Goal: Task Accomplishment & Management: Manage account settings

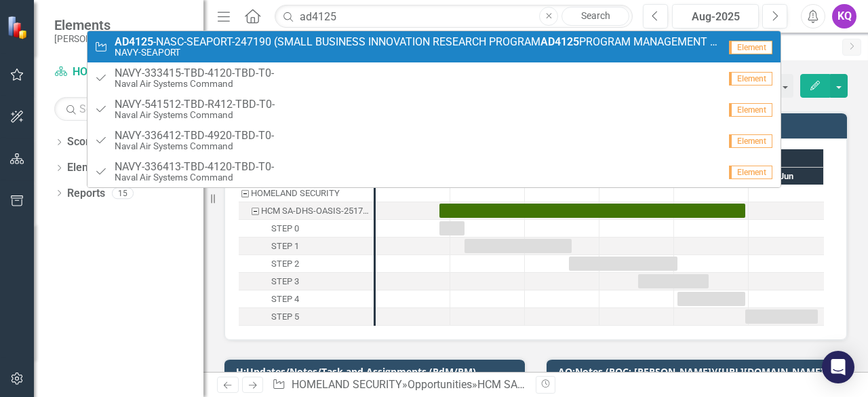
click at [241, 47] on span "AD4125 -NASC-SEAPORT-247190 (SMALL BUSINESS INNOVATION RESEARCH PROGRAM AD4125 …" at bounding box center [417, 42] width 604 height 12
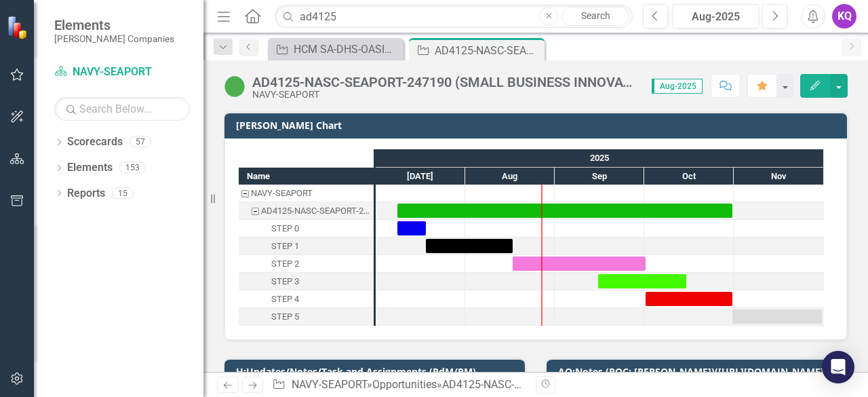
click at [220, 16] on icon "Menu" at bounding box center [224, 16] width 18 height 14
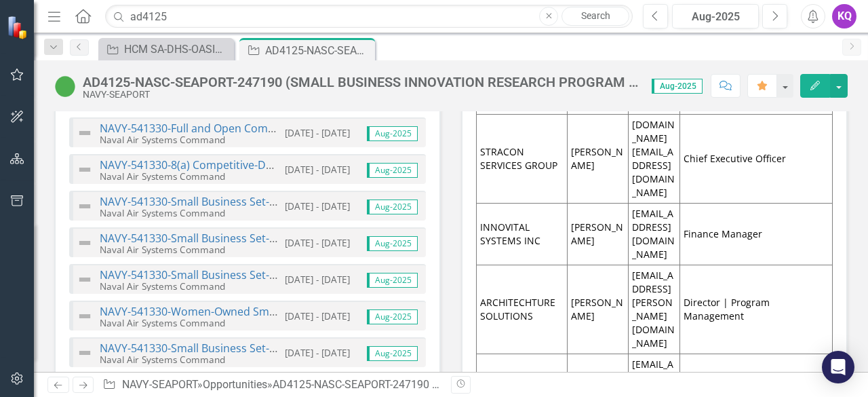
scroll to position [5246, 0]
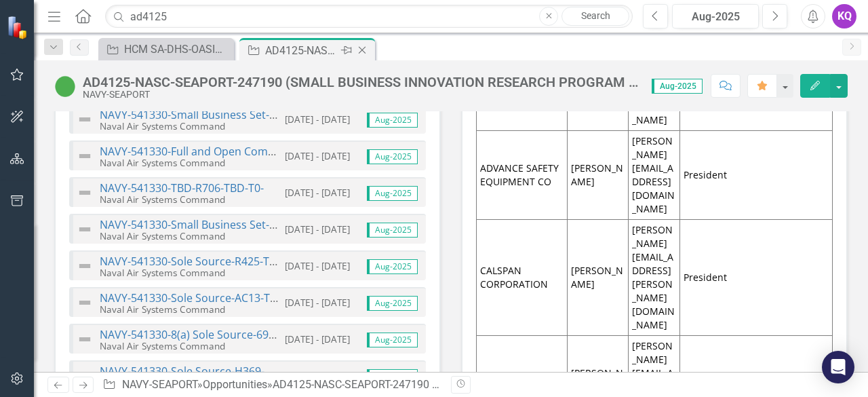
click at [284, 50] on div "AD4125-NASC-SEAPORT-247190 (SMALL BUSINESS INNOVATION RESEARCH PROGRAM AD4125 P…" at bounding box center [301, 50] width 73 height 17
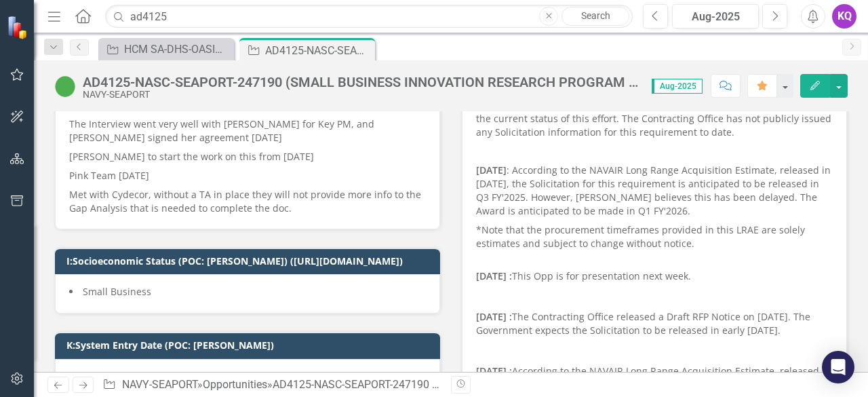
scroll to position [0, 0]
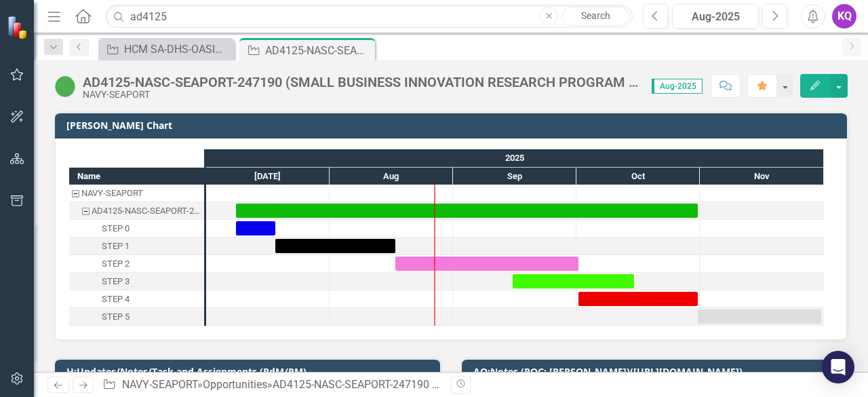
click at [730, 83] on icon "Comment" at bounding box center [726, 85] width 12 height 9
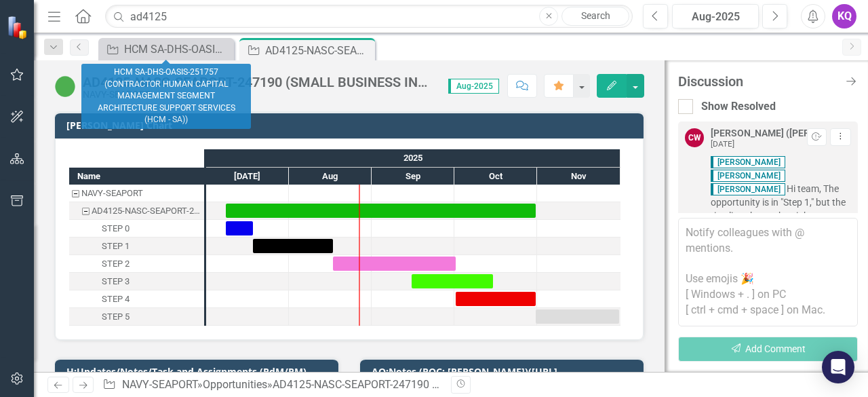
scroll to position [1423, 0]
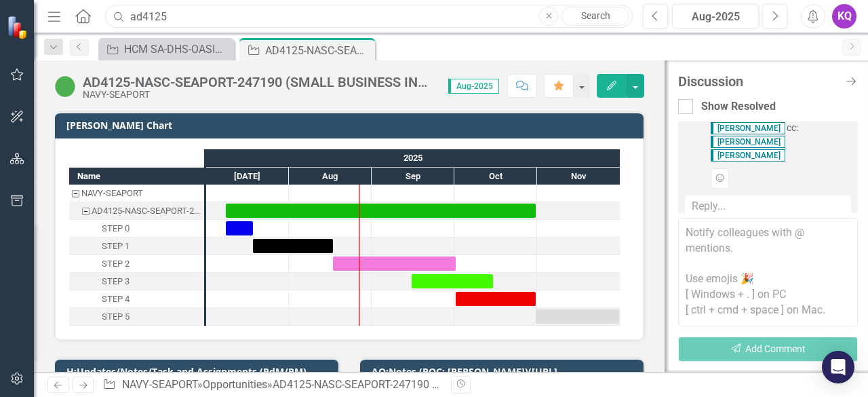
click at [170, 16] on input "ad4125" at bounding box center [369, 17] width 528 height 24
drag, startPoint x: 170, startPoint y: 16, endPoint x: 117, endPoint y: 16, distance: 52.2
click at [117, 16] on div "Search ad4125 Close Search" at bounding box center [366, 17] width 528 height 24
click at [185, 21] on input "pdm farm" at bounding box center [369, 17] width 528 height 24
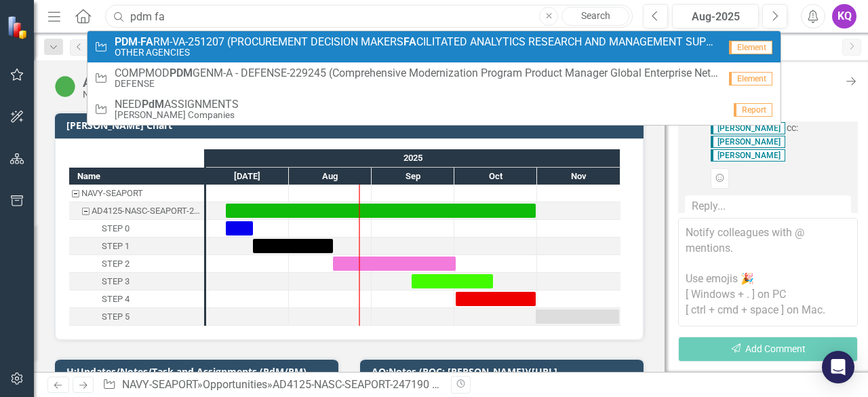
type input "pdm fa"
click at [201, 50] on small "OTHER AGENCIES" at bounding box center [417, 52] width 604 height 10
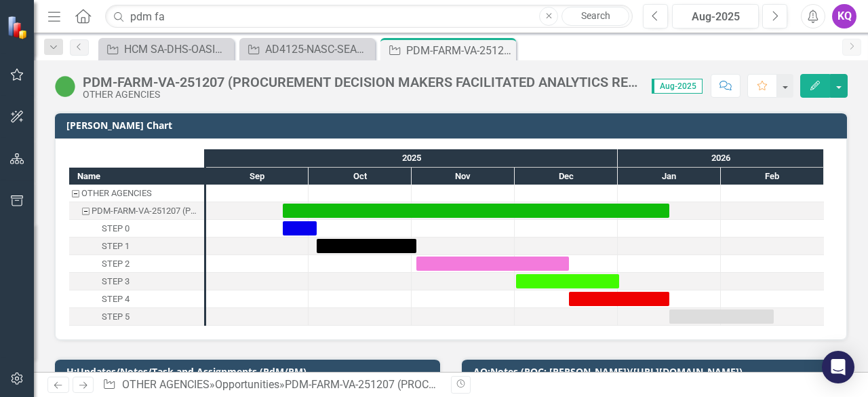
click at [736, 78] on button "Comment" at bounding box center [726, 86] width 30 height 24
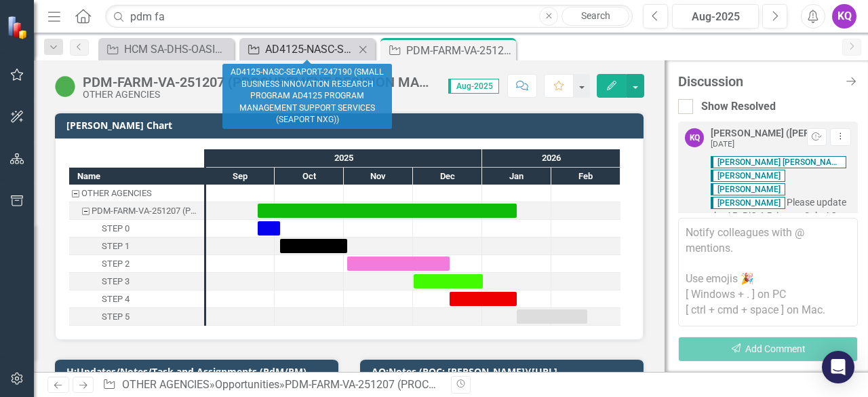
click at [320, 55] on div "AD4125-NASC-SEAPORT-247190 (SMALL BUSINESS INNOVATION RESEARCH PROGRAM AD4125 P…" at bounding box center [310, 49] width 90 height 17
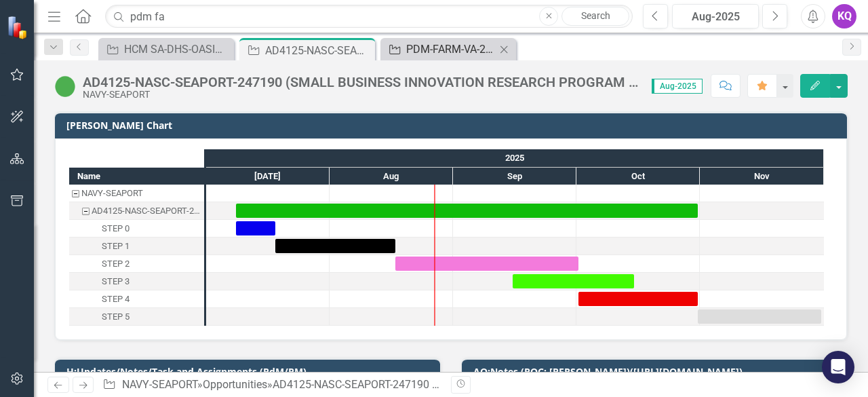
click at [436, 41] on div "PDM-FARM-VA-251207 (PROCUREMENT DECISION MAKERS FACILITATED ANALYTICS RESEARCH …" at bounding box center [451, 49] width 90 height 17
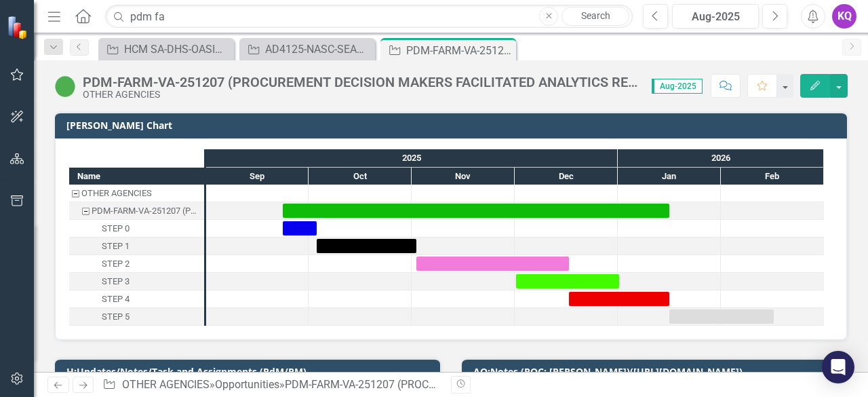
click at [0, 0] on icon "Close" at bounding box center [0, 0] width 0 height 0
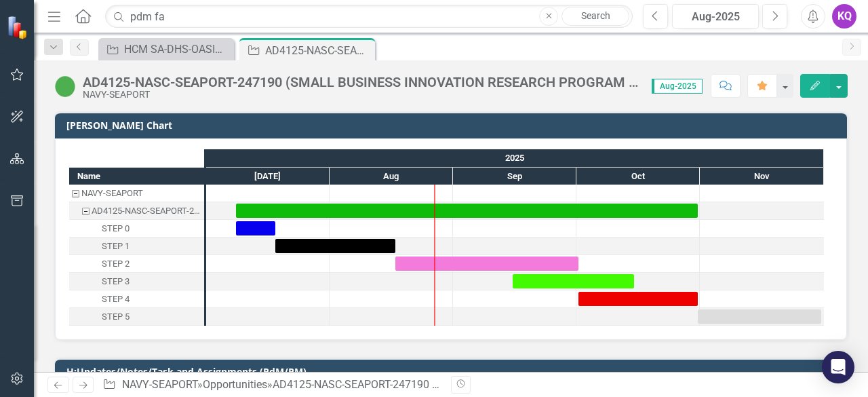
click at [309, 50] on div "AD4125-NASC-SEAPORT-247190 (SMALL BUSINESS INNOVATION RESEARCH PROGRAM AD4125 P…" at bounding box center [318, 50] width 107 height 17
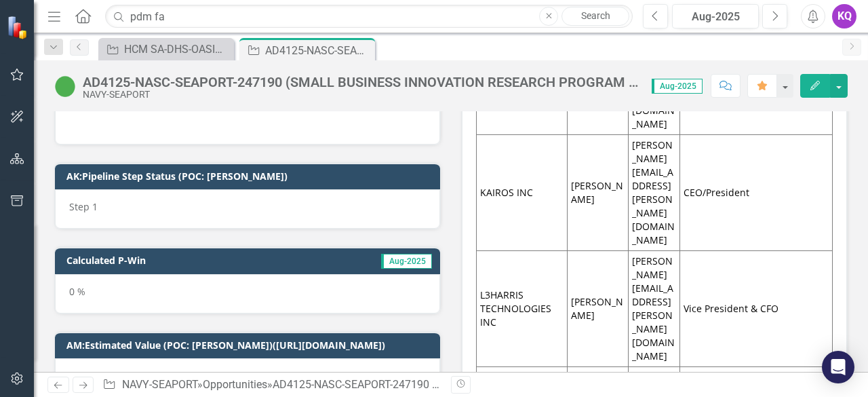
scroll to position [9226, 0]
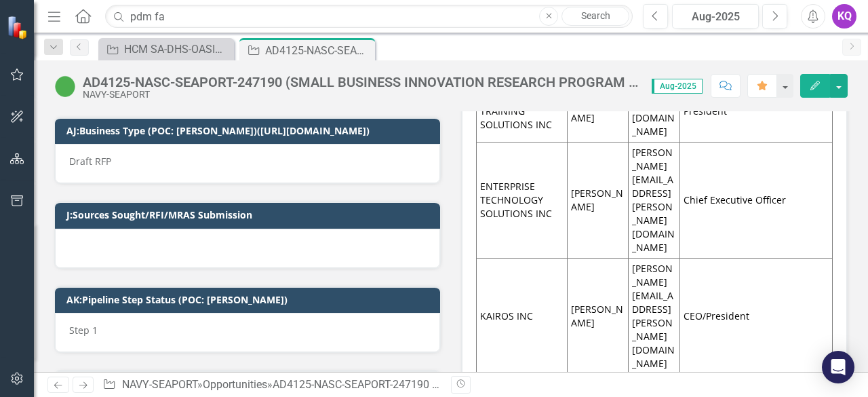
click at [218, 75] on div "AD4125-NASC-SEAPORT-247190 (SMALL BUSINESS INNOVATION RESEARCH PROGRAM AD4125 P…" at bounding box center [361, 82] width 556 height 15
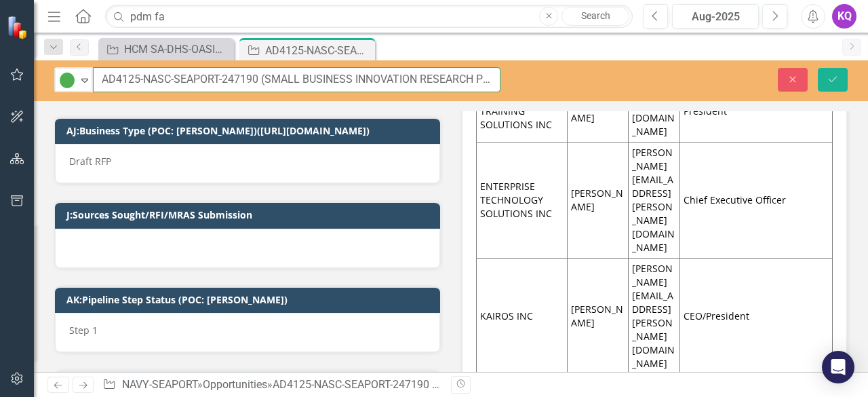
drag, startPoint x: 256, startPoint y: 79, endPoint x: 95, endPoint y: 77, distance: 160.8
click at [109, 71] on input "AD4125-NASC-SEAPORT-247190 (SMALL BUSINESS INNOVATION RESEARCH PROGRAM AD4125 P…" at bounding box center [297, 79] width 408 height 25
drag, startPoint x: 95, startPoint y: 77, endPoint x: 113, endPoint y: 71, distance: 18.5
click at [113, 71] on input "AD4125-NASC-SEAPORT-247190 (SMALL BUSINESS INNOVATION RESEARCH PROGRAM AD4125 P…" at bounding box center [297, 79] width 408 height 25
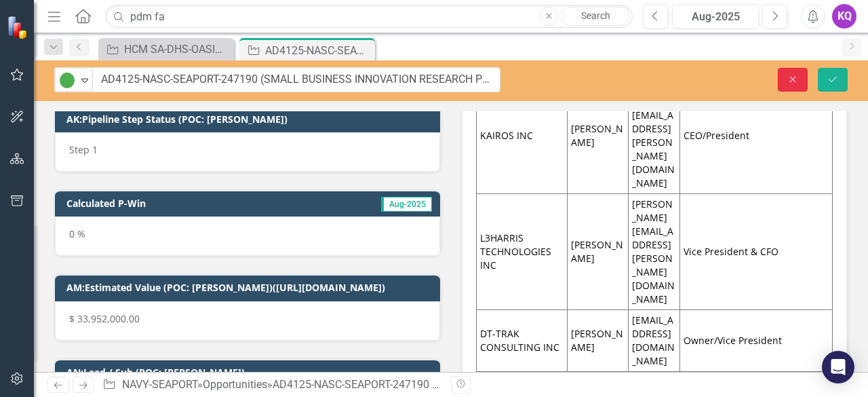
click at [796, 84] on button "Close" at bounding box center [793, 80] width 30 height 24
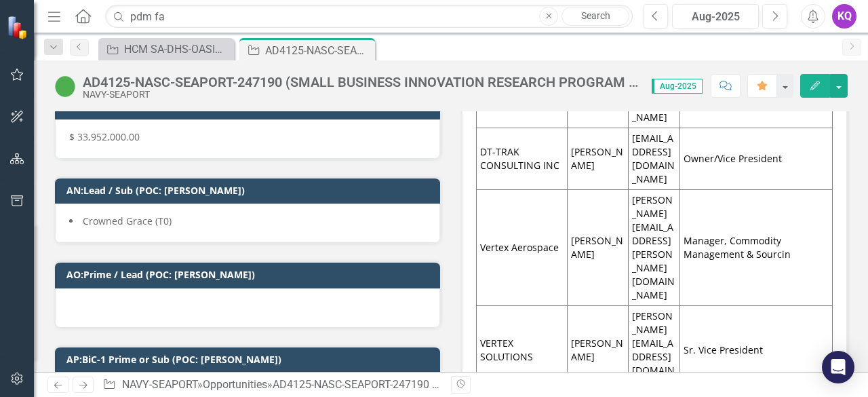
scroll to position [9587, 0]
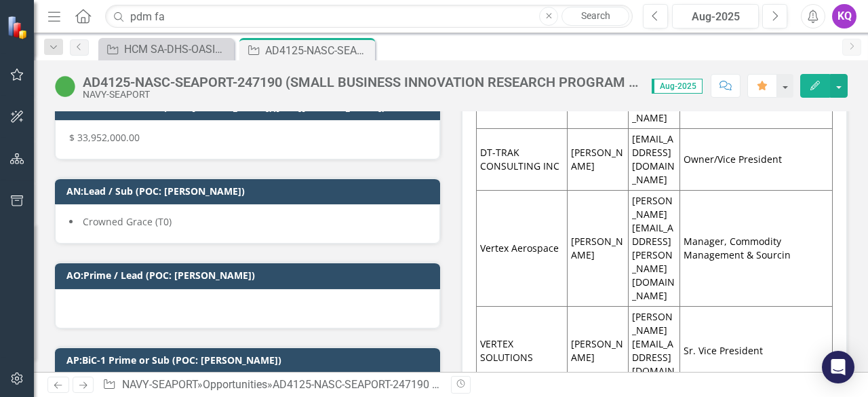
click at [127, 280] on h3 "AO:Prime / Lead (POC: [PERSON_NAME])" at bounding box center [249, 275] width 367 height 10
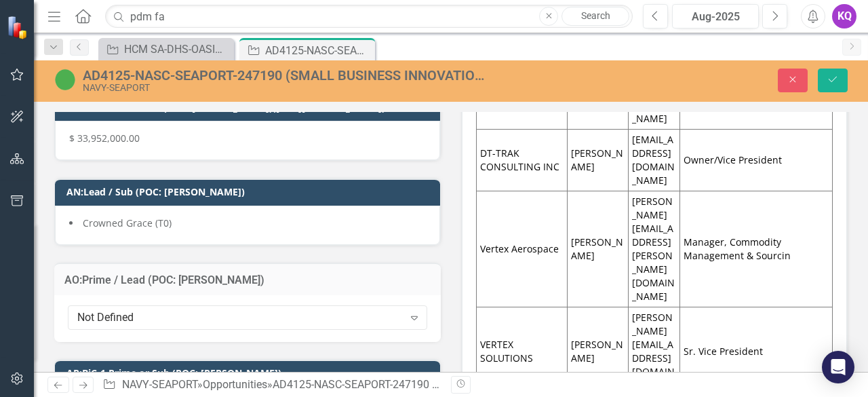
click at [166, 286] on h3 "AO:Prime / Lead (POC: [PERSON_NAME])" at bounding box center [247, 280] width 366 height 12
drag, startPoint x: 210, startPoint y: 292, endPoint x: 125, endPoint y: 290, distance: 85.5
click at [125, 286] on h3 "AO:Prime / Lead (POC: [PERSON_NAME])" at bounding box center [247, 280] width 366 height 12
click at [798, 82] on icon "Close" at bounding box center [793, 79] width 12 height 9
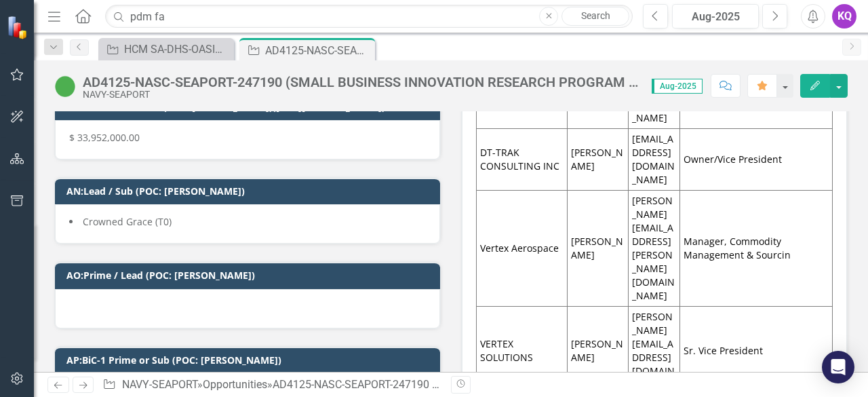
click at [185, 78] on div "AD4125-NASC-SEAPORT-247190 (SMALL BUSINESS INNOVATION RESEARCH PROGRAM AD4125 P…" at bounding box center [361, 82] width 556 height 15
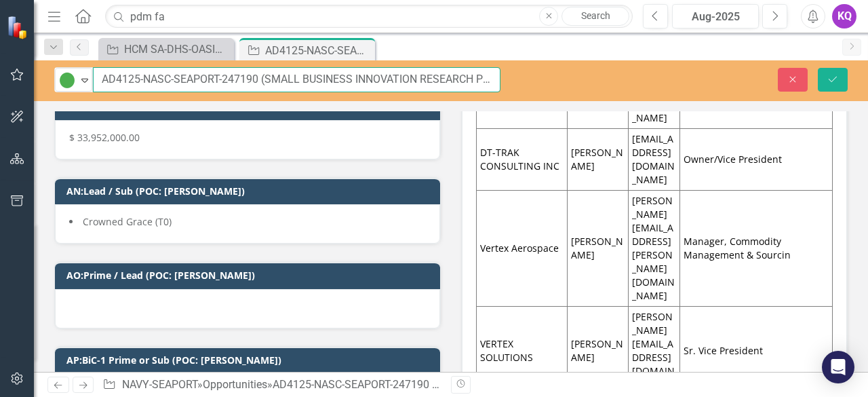
drag, startPoint x: 259, startPoint y: 73, endPoint x: 149, endPoint y: 94, distance: 111.9
click at [85, 73] on div "Active Expand AD4125-NASC-SEAPORT-247190 (SMALL BUSINESS INNOVATION RESEARCH PR…" at bounding box center [277, 79] width 446 height 25
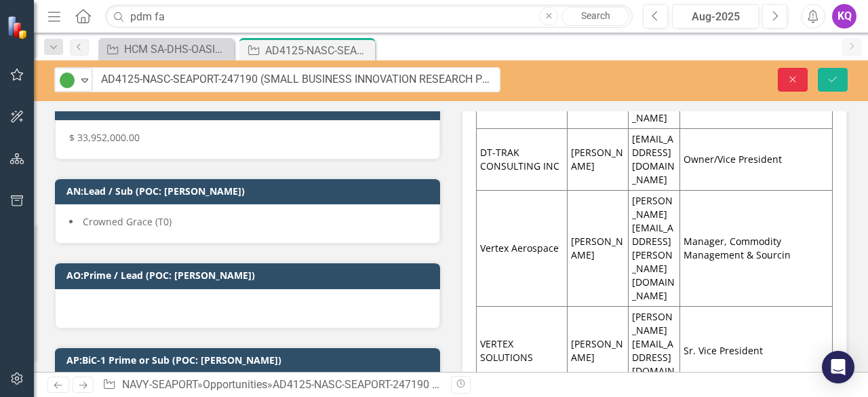
click at [792, 75] on icon "Close" at bounding box center [793, 79] width 12 height 9
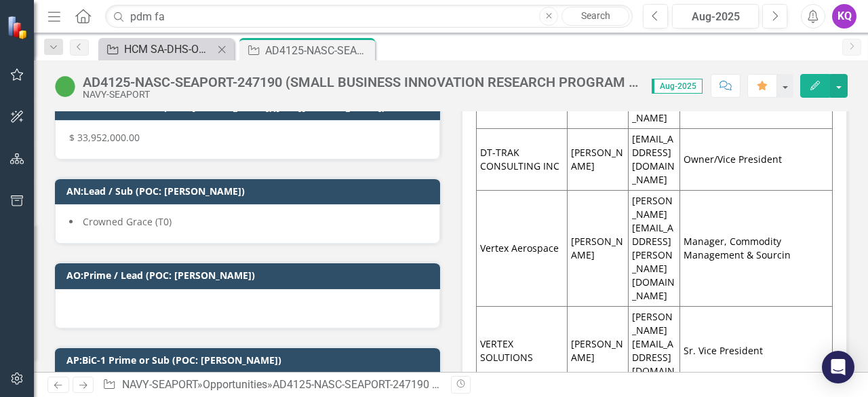
click at [150, 51] on div "HCM SA-DHS-OASIS-251757 (CONTRACTOR HUMAN CAPITAL MANAGEMENT SEGMENT ARCHITECTU…" at bounding box center [169, 49] width 90 height 17
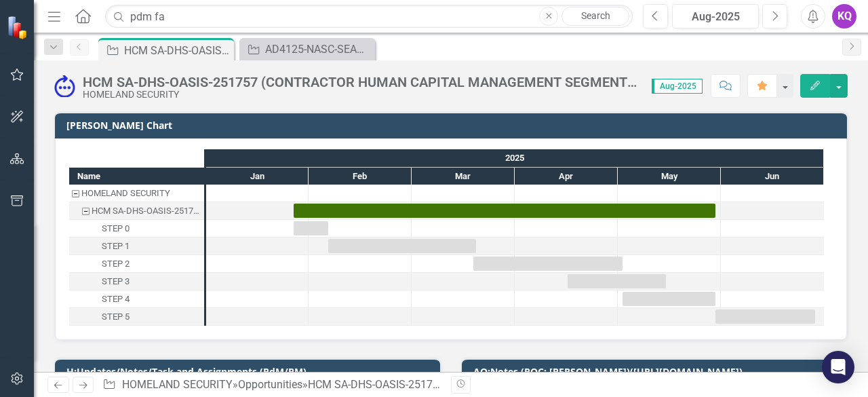
scroll to position [180, 0]
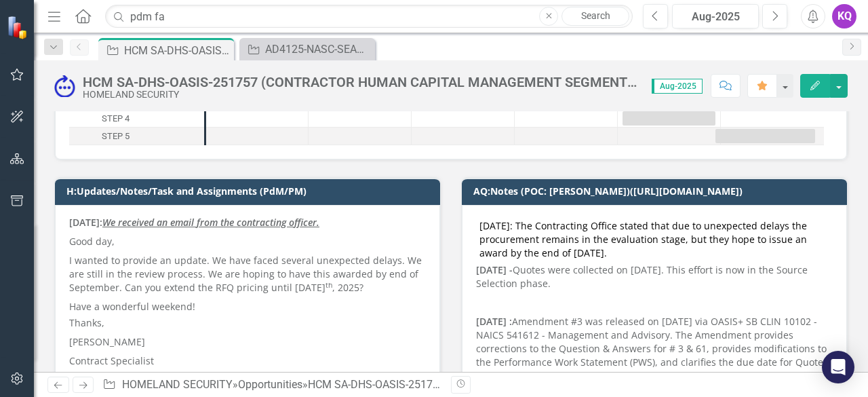
click at [210, 307] on p "Have a wonderful weekend!" at bounding box center [247, 306] width 357 height 19
click at [210, 305] on p "Have a wonderful weekend!" at bounding box center [247, 306] width 357 height 19
click at [189, 282] on p "I wanted to provide an update. We have faced several unexpected delays. We are …" at bounding box center [247, 274] width 357 height 46
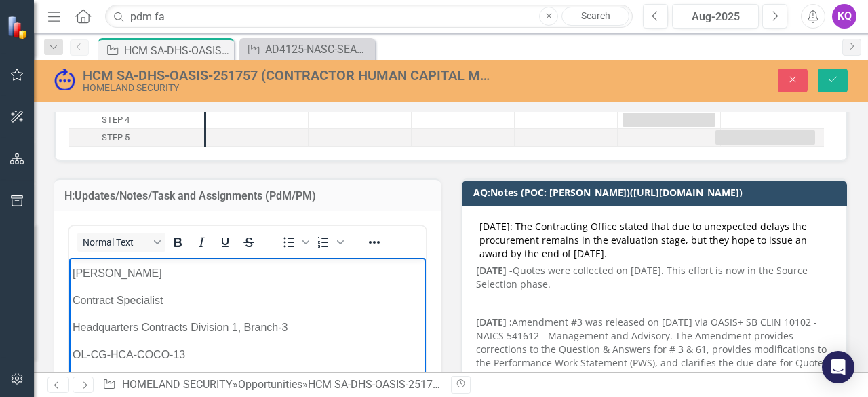
click at [213, 349] on p "OL-CG-HCA-COCO-13" at bounding box center [248, 355] width 350 height 16
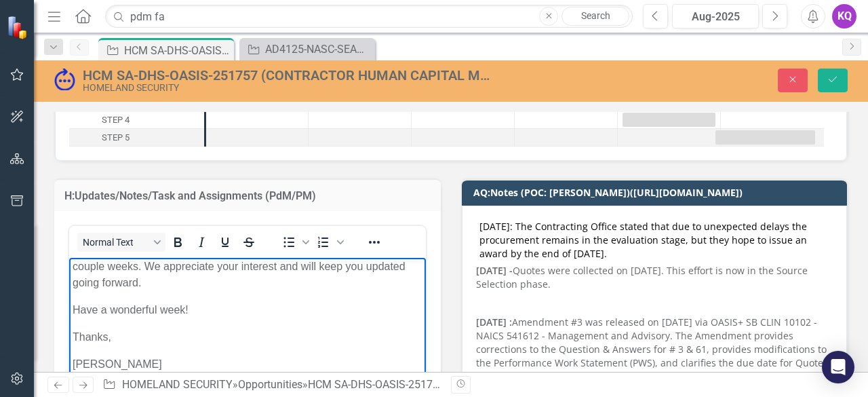
scroll to position [256, 0]
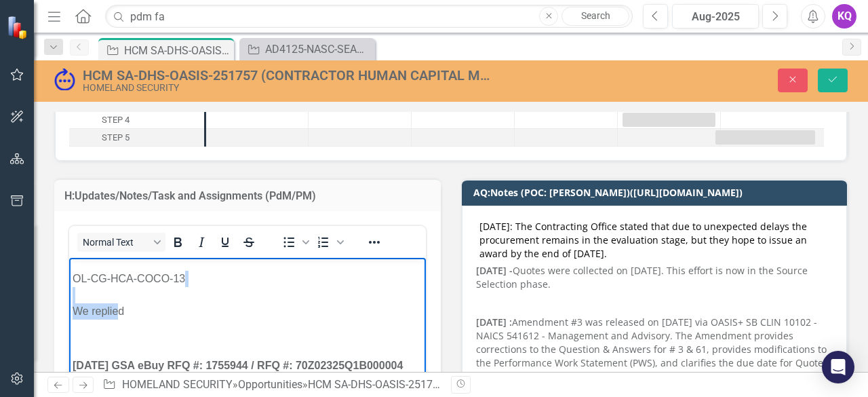
drag, startPoint x: 140, startPoint y: 298, endPoint x: 121, endPoint y: 315, distance: 25.0
click at [118, 315] on p "OL-CG-HCA-COCO-13 We replied" at bounding box center [248, 295] width 350 height 49
click at [121, 315] on p "OL-CG-HCA-COCO-13 We replied" at bounding box center [248, 295] width 350 height 49
drag, startPoint x: 134, startPoint y: 311, endPoint x: 47, endPoint y: 309, distance: 86.9
click at [69, 309] on html "[DATE]: We received an email from the contracting officer. Good day, I wanted t…" at bounding box center [247, 338] width 357 height 674
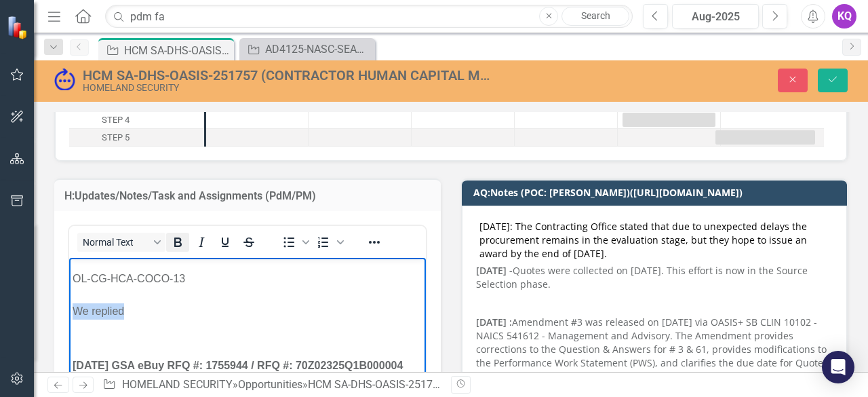
click at [176, 248] on icon "Bold" at bounding box center [178, 242] width 16 height 16
click at [204, 243] on icon "Italic" at bounding box center [201, 242] width 16 height 16
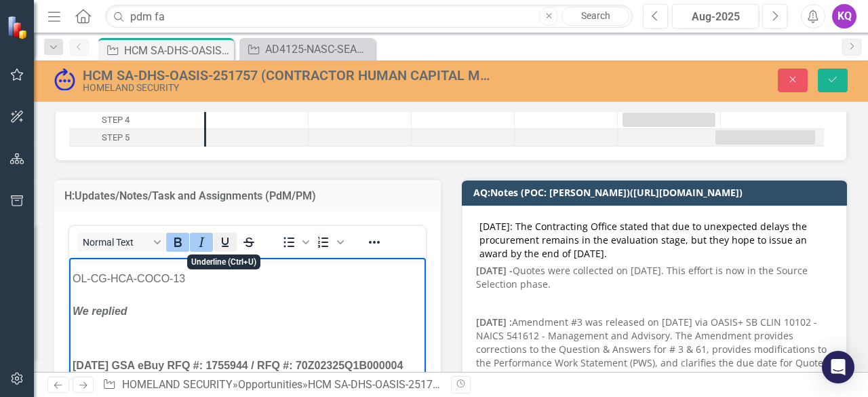
click at [225, 238] on icon "Underline" at bounding box center [225, 242] width 16 height 16
click at [127, 315] on strong "We replied" at bounding box center [100, 311] width 55 height 12
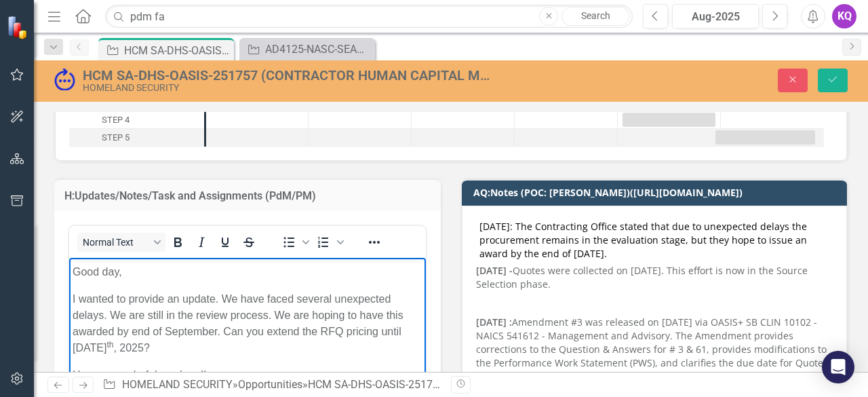
scroll to position [206, 0]
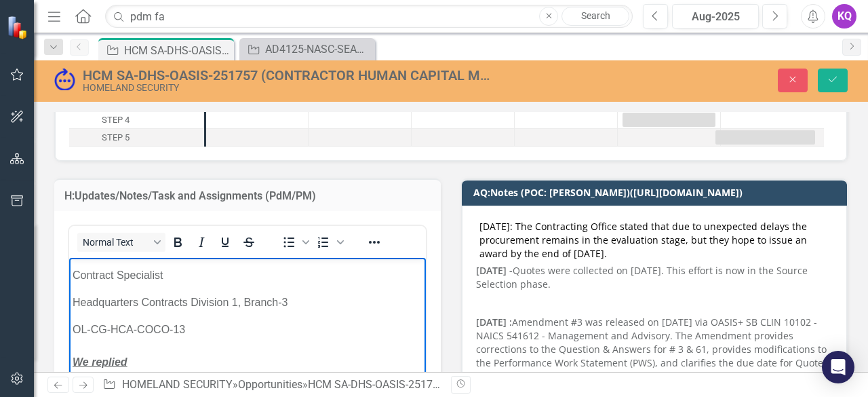
click at [144, 366] on p "OL-CG-HCA-COCO-13 We replied" at bounding box center [248, 346] width 350 height 49
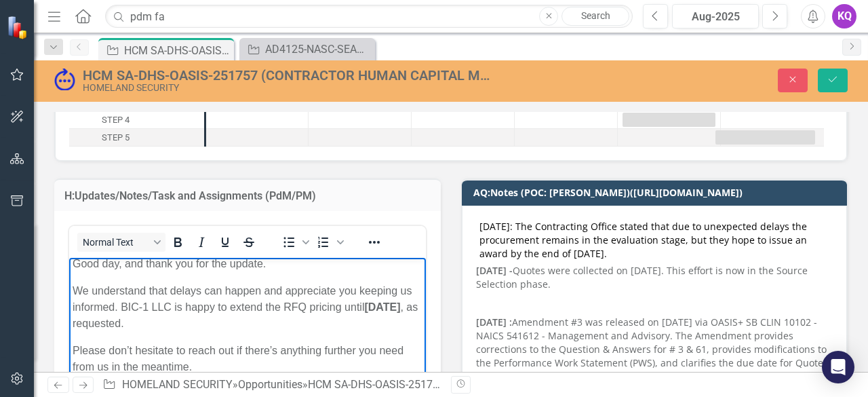
scroll to position [335, 0]
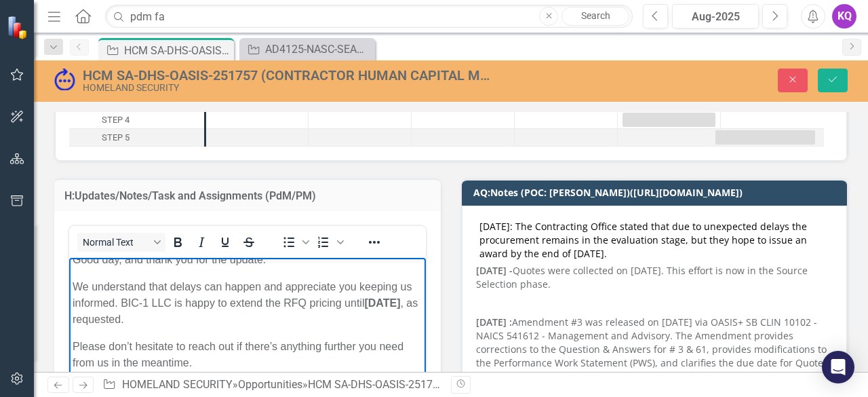
drag, startPoint x: 292, startPoint y: 305, endPoint x: 297, endPoint y: 313, distance: 9.4
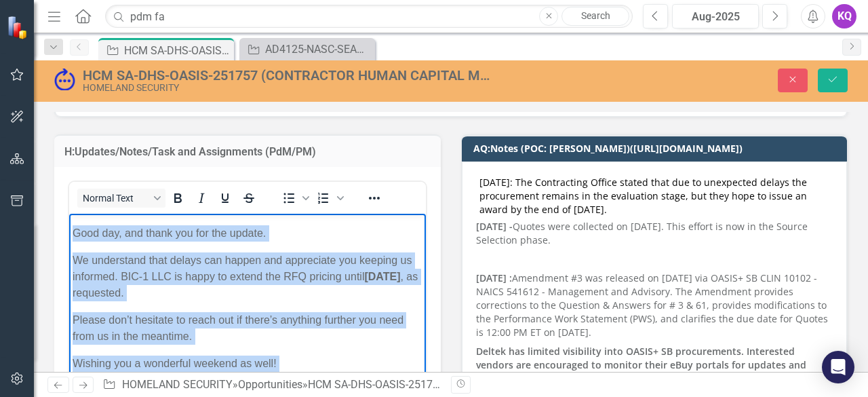
scroll to position [260, 0]
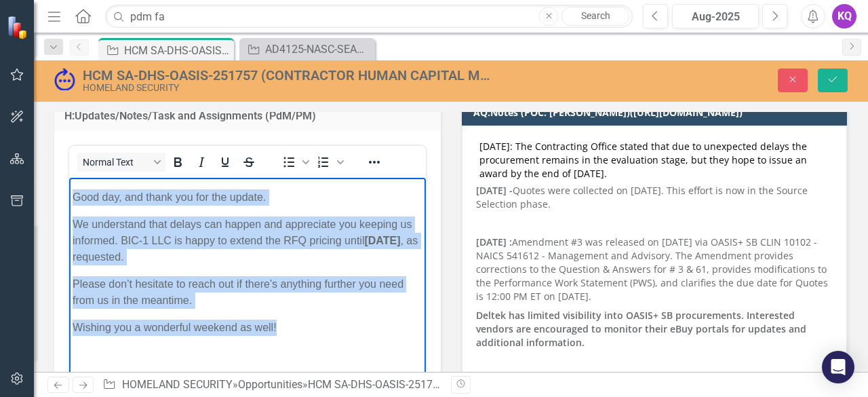
drag, startPoint x: 72, startPoint y: 199, endPoint x: 276, endPoint y: 357, distance: 257.8
click at [292, 331] on div "Thanks, [PERSON_NAME] Contract Specialist Headquarters Contracts Division 1, Br…" at bounding box center [248, 178] width 350 height 315
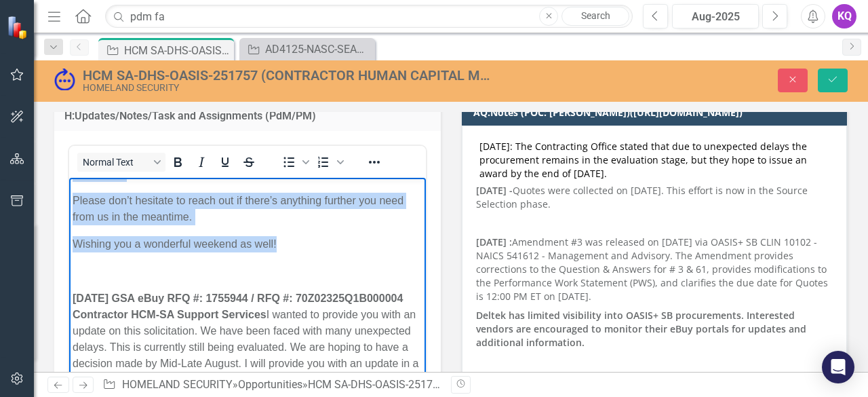
scroll to position [328, 0]
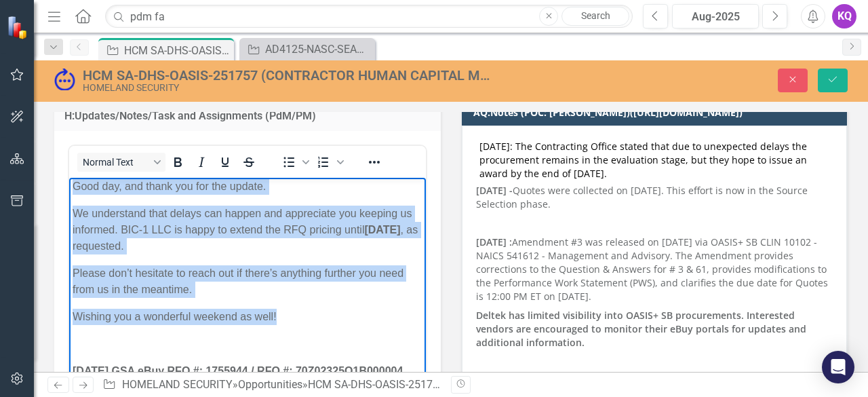
click at [333, 315] on p "Wishing you a wonderful weekend as well!" at bounding box center [248, 317] width 350 height 16
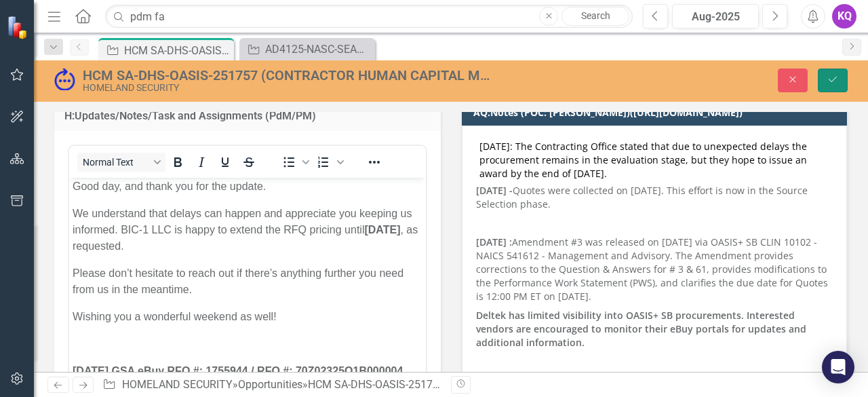
click at [830, 85] on button "Save" at bounding box center [833, 81] width 30 height 24
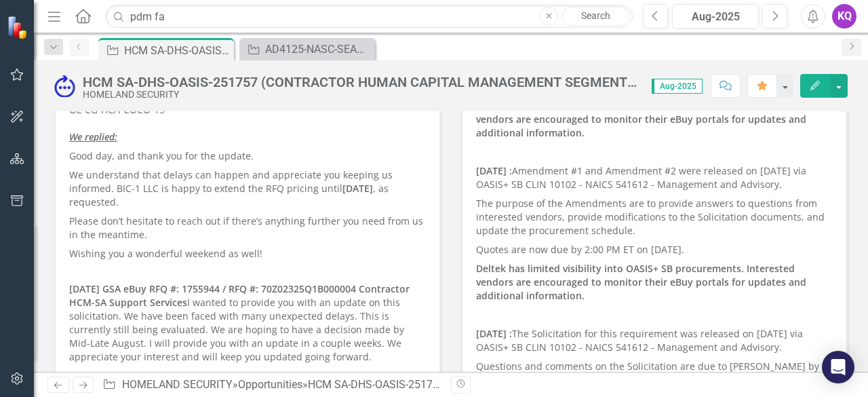
scroll to position [543, 0]
